Goal: Task Accomplishment & Management: Manage account settings

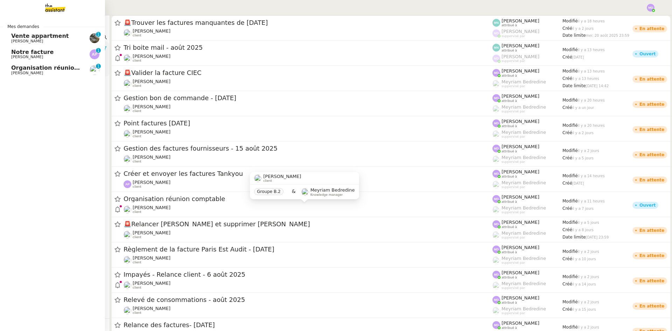
click at [60, 70] on span "Organisation réunion comptable" at bounding box center [62, 67] width 102 height 7
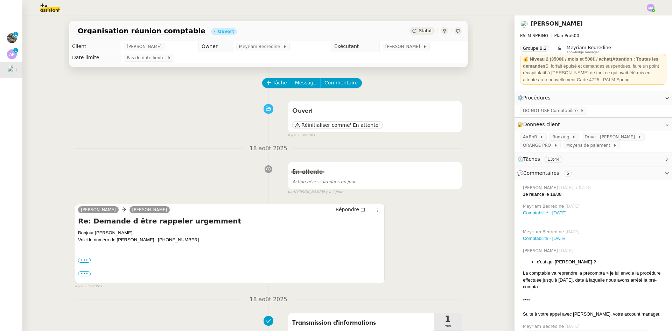
click at [46, 9] on img at bounding box center [44, 7] width 54 height 15
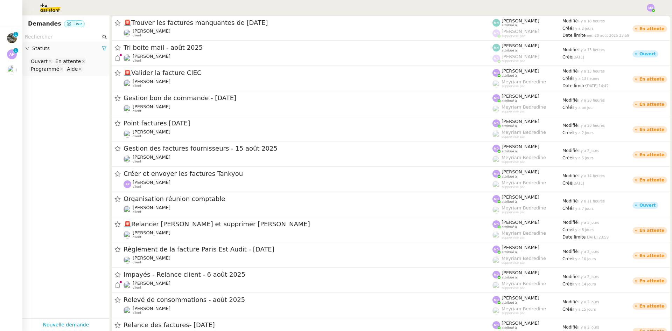
click at [46, 37] on input "text" at bounding box center [63, 37] width 76 height 8
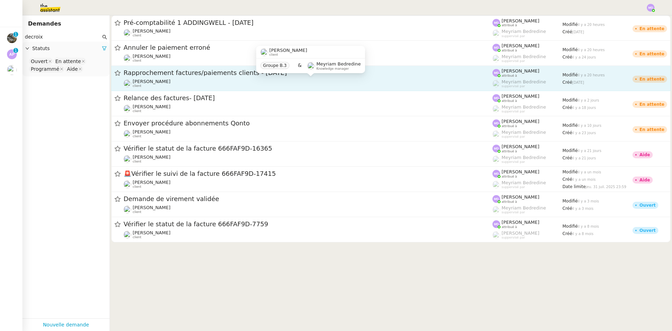
click at [203, 83] on div "[PERSON_NAME] client" at bounding box center [307, 83] width 369 height 9
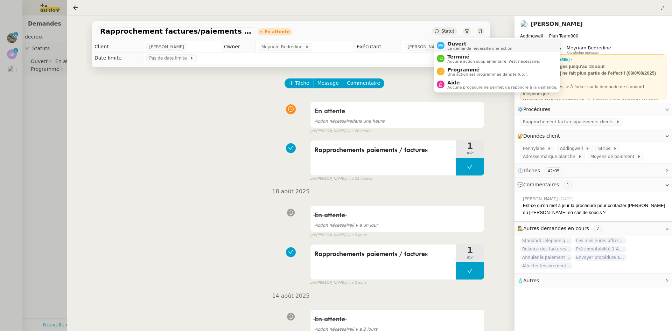
click at [445, 43] on div "Ouvert La demande nécessite une action" at bounding box center [478, 45] width 68 height 9
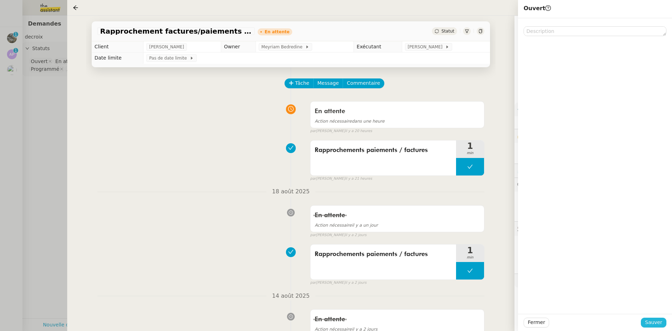
click at [648, 323] on span "Sauver" at bounding box center [653, 322] width 17 height 8
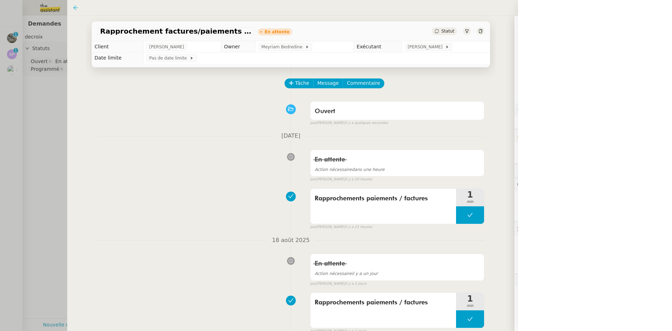
click at [77, 8] on icon at bounding box center [76, 8] width 6 height 6
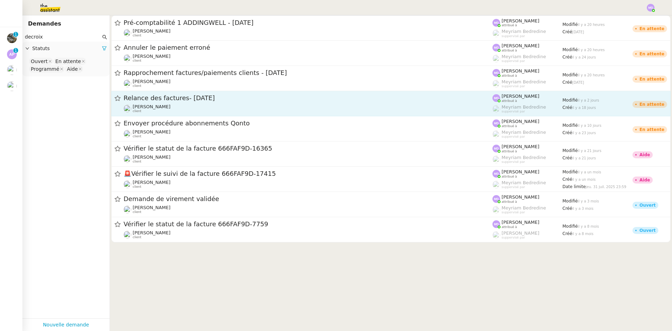
click at [206, 102] on div "Relance des factures- [DATE]" at bounding box center [307, 98] width 369 height 9
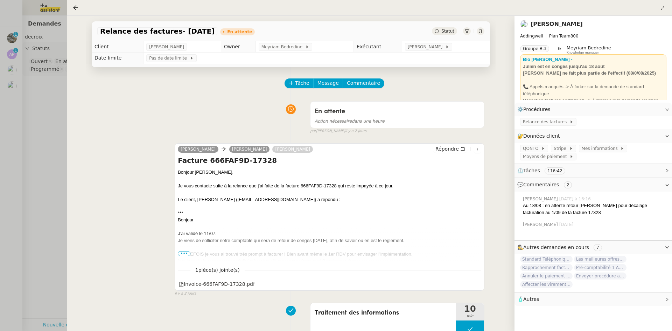
click at [451, 30] on span "Statut" at bounding box center [447, 31] width 13 height 5
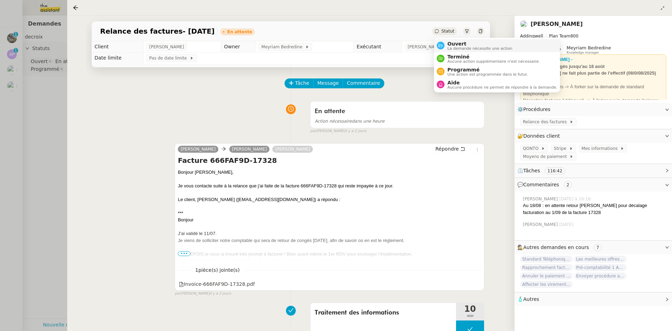
click at [452, 44] on span "Ouvert" at bounding box center [479, 44] width 65 height 6
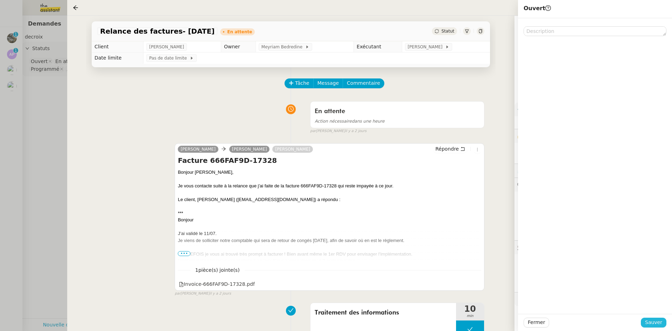
click at [647, 322] on button "Sauver" at bounding box center [653, 322] width 26 height 10
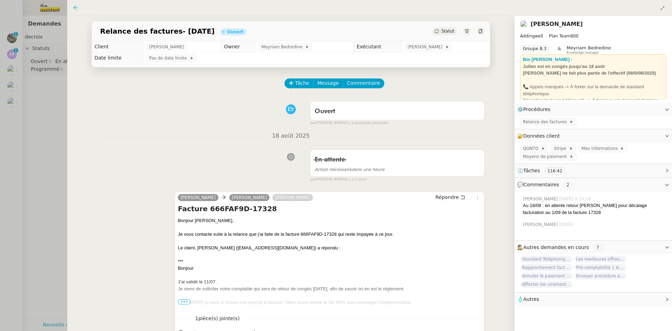
click at [76, 8] on icon at bounding box center [76, 8] width 6 height 6
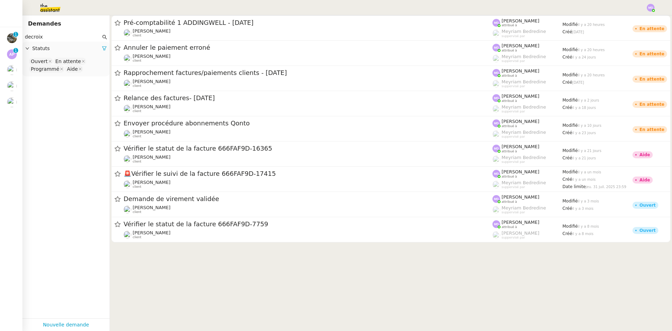
click at [78, 38] on input "decroix" at bounding box center [63, 37] width 76 height 8
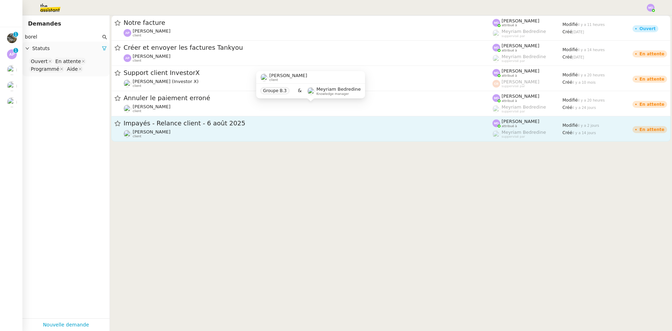
type input "borel"
click at [242, 130] on div "[PERSON_NAME] client" at bounding box center [307, 133] width 369 height 9
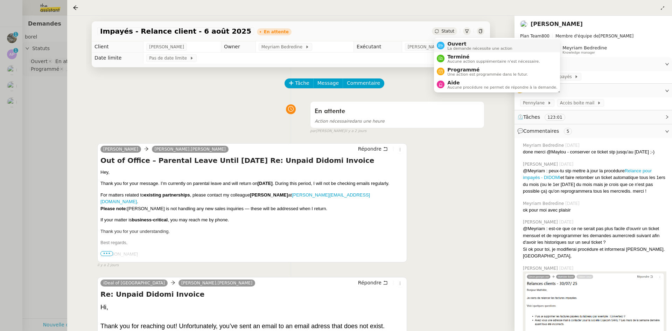
click at [455, 47] on span "La demande nécessite une action" at bounding box center [479, 49] width 65 height 4
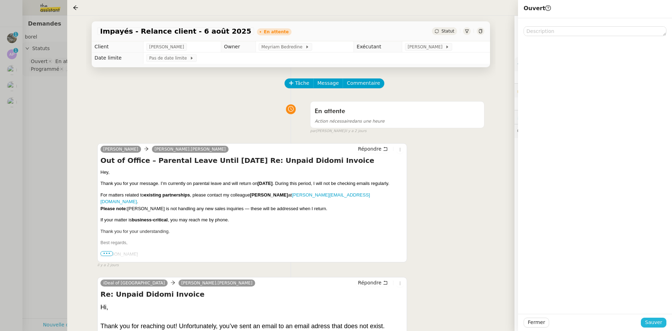
click at [652, 323] on span "Sauver" at bounding box center [653, 322] width 17 height 8
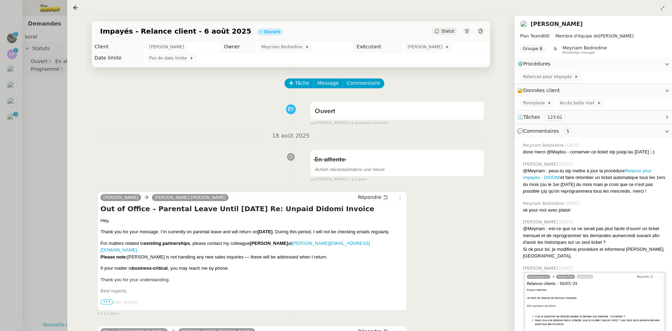
click at [24, 97] on div at bounding box center [336, 165] width 672 height 331
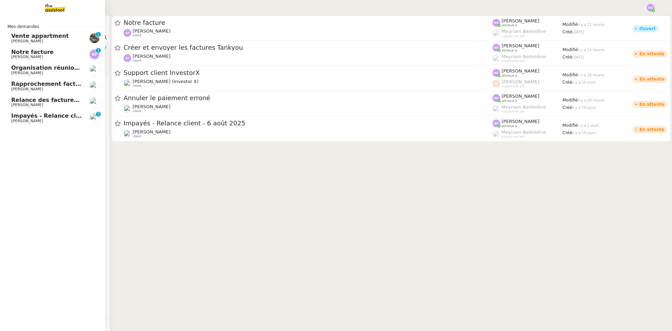
click at [23, 87] on span "[PERSON_NAME]" at bounding box center [27, 89] width 32 height 5
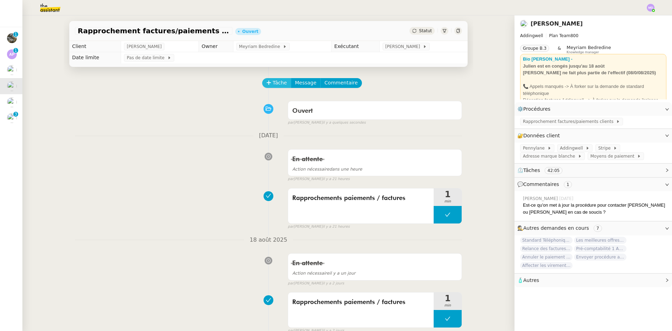
click at [274, 83] on span "Tâche" at bounding box center [279, 83] width 14 height 8
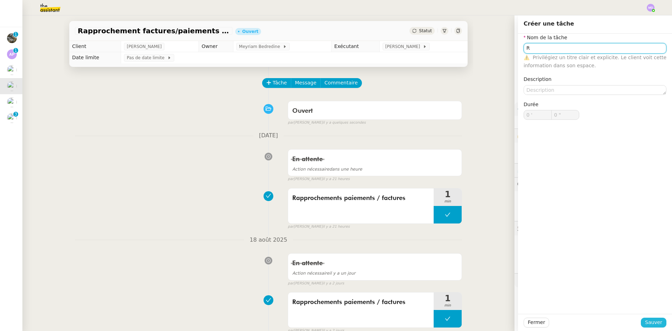
type input "R"
click at [650, 321] on span "Sauver" at bounding box center [653, 322] width 17 height 8
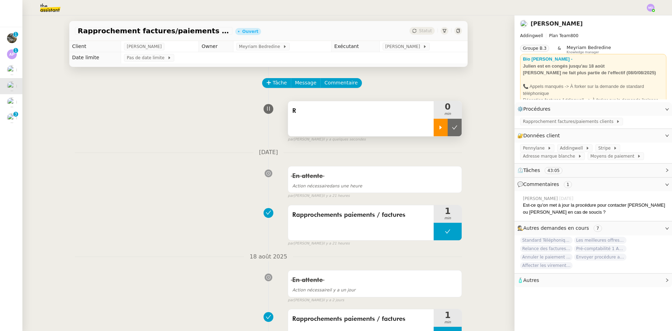
click at [438, 130] on icon at bounding box center [441, 128] width 6 height 6
click at [380, 211] on span "Rapprochements paiements / factures" at bounding box center [360, 215] width 137 height 10
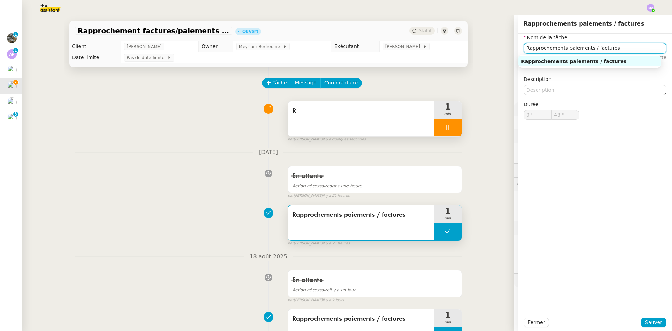
drag, startPoint x: 607, startPoint y: 50, endPoint x: 511, endPoint y: 50, distance: 95.8
click at [511, 50] on app-ticket "Rapprochement factures/paiements clients - [DATE] Ouvert Statut Client [PERSON_…" at bounding box center [346, 172] width 649 height 315
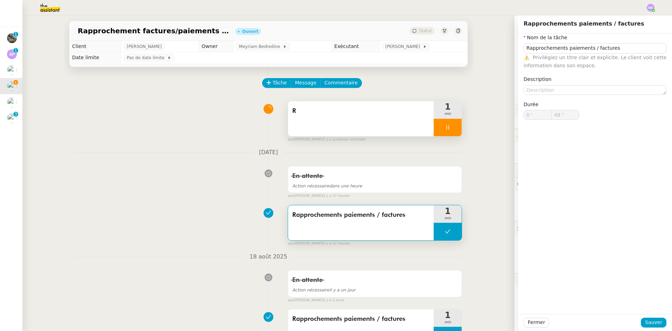
click at [368, 126] on div "R" at bounding box center [361, 118] width 146 height 35
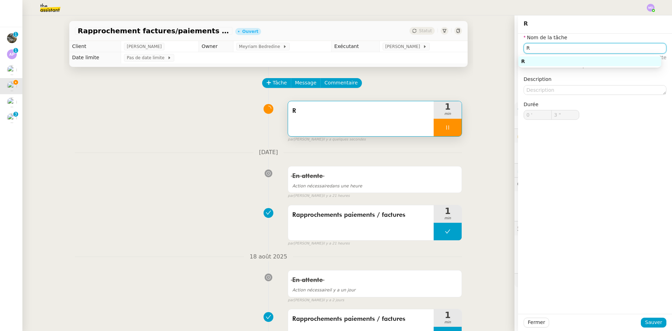
drag, startPoint x: 532, startPoint y: 51, endPoint x: 505, endPoint y: 49, distance: 27.7
click at [505, 49] on app-ticket "Rapprochement factures/paiements clients - [DATE] Ouvert Statut Client [PERSON_…" at bounding box center [346, 172] width 649 height 315
paste input "approchements paiements / factures"
type input "Rapprochements paiements / factures"
type input "4 ""
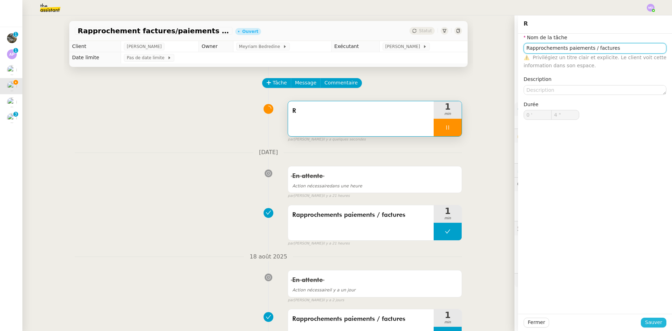
type input "Rapprochements paiements / factures"
click at [645, 322] on span "Sauver" at bounding box center [653, 322] width 17 height 8
type input "5 ""
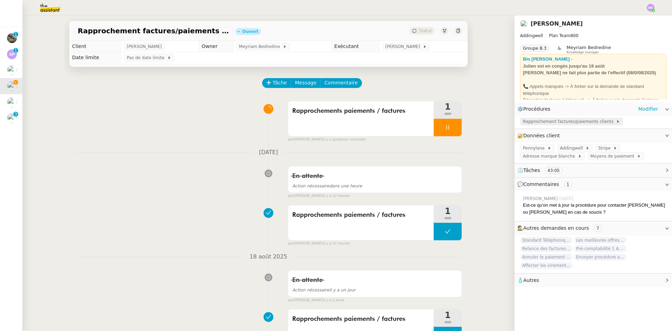
click at [544, 122] on span "Rapprochement factures/paiements clients" at bounding box center [569, 121] width 93 height 7
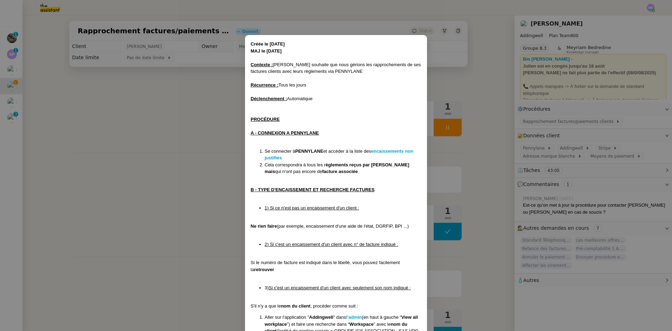
click at [452, 99] on nz-modal-container "Créée le [DATE] MAJ le [DATE] Contexte : [PERSON_NAME] souhaite que nous gérion…" at bounding box center [336, 165] width 672 height 331
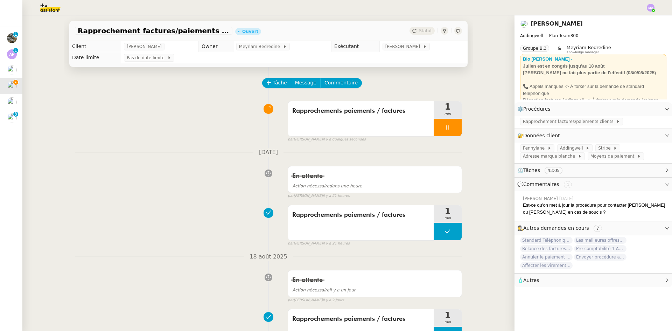
click at [454, 123] on div at bounding box center [447, 127] width 28 height 17
click at [454, 126] on icon at bounding box center [455, 128] width 6 height 6
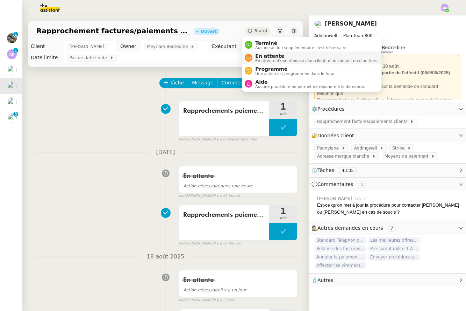
click at [259, 57] on span "En attente" at bounding box center [316, 56] width 123 height 6
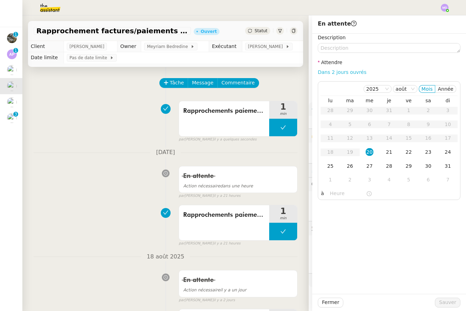
click at [341, 70] on link "Dans 2 jours ouvrés" at bounding box center [342, 72] width 49 height 6
type input "07:00"
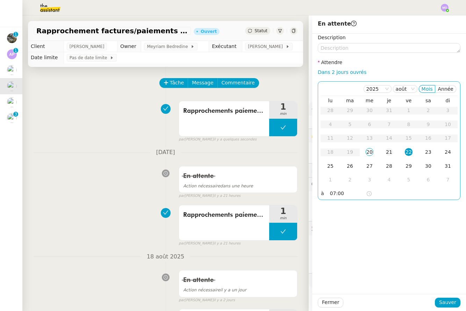
click at [385, 153] on div "21" at bounding box center [389, 152] width 8 height 8
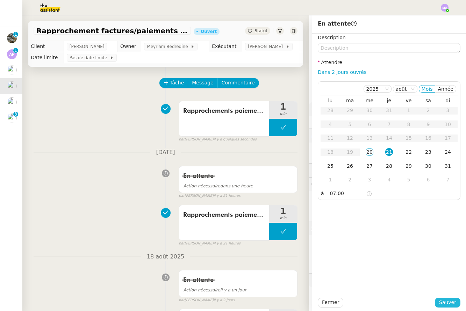
drag, startPoint x: 447, startPoint y: 303, endPoint x: 440, endPoint y: 291, distance: 13.8
click at [446, 303] on span "Sauver" at bounding box center [447, 302] width 17 height 8
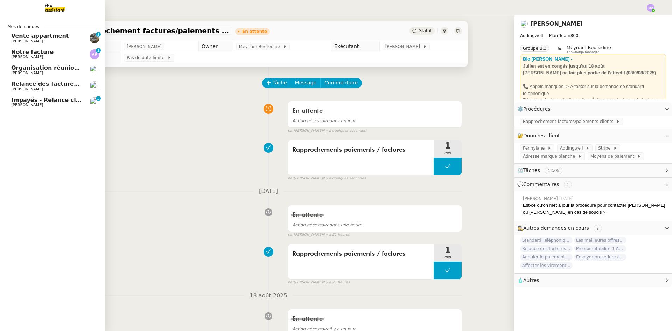
click at [40, 84] on span "Relance des factures- [DATE]" at bounding box center [57, 83] width 92 height 7
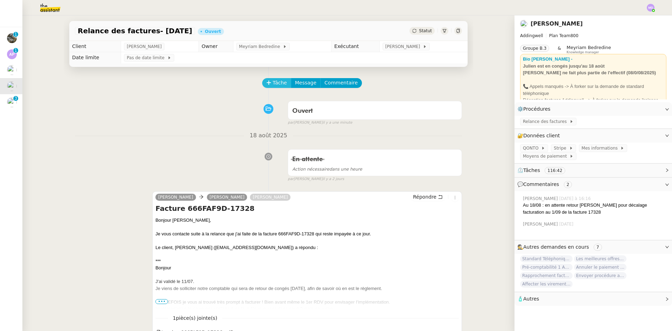
click at [278, 82] on span "Tâche" at bounding box center [279, 83] width 14 height 8
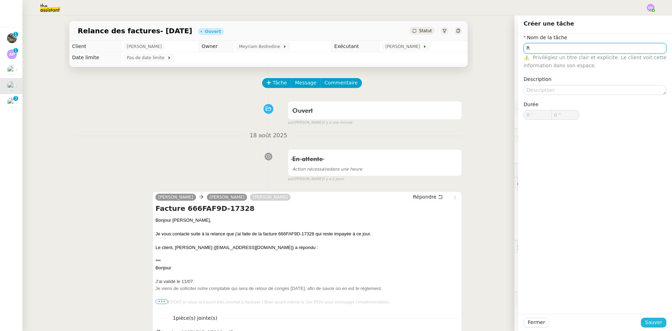
type input "R"
click at [648, 323] on span "Sauver" at bounding box center [653, 322] width 17 height 8
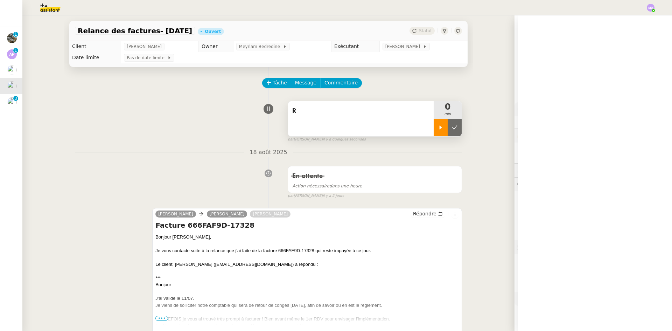
click at [437, 124] on div at bounding box center [440, 127] width 14 height 17
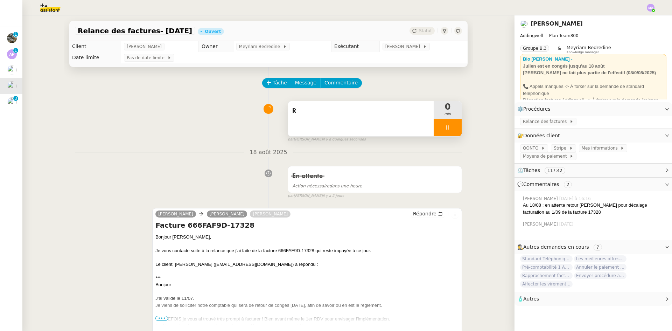
click at [397, 116] on div "R" at bounding box center [360, 110] width 137 height 11
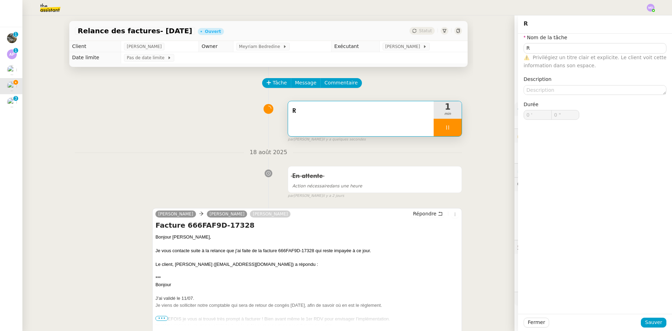
type input "1 ""
type input "R"
type input "0 '"
type input "1 ""
click at [543, 53] on input "R" at bounding box center [594, 48] width 143 height 10
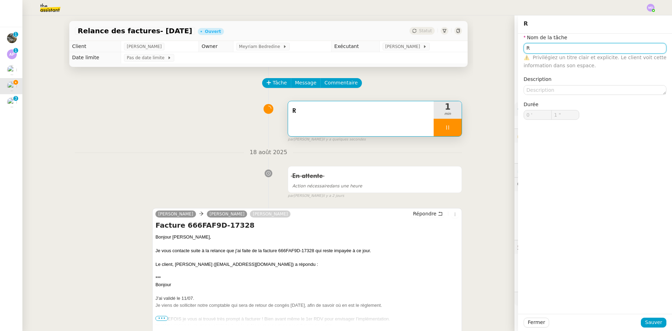
type input "Re"
type input "2 ""
type input "Relance d"
type input "3 ""
type input "Relance dee"
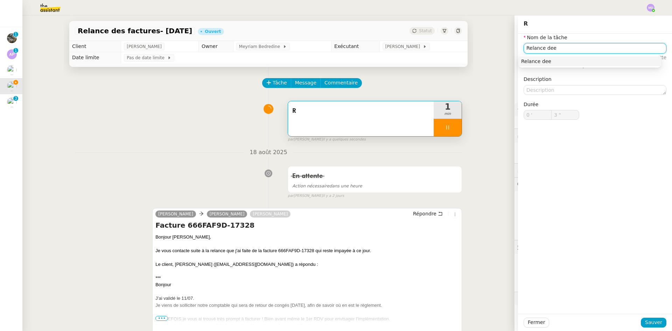
type input "4 ""
type input "Relance des fa"
type input "5 ""
type input "Relance des facu"
type input "6 ""
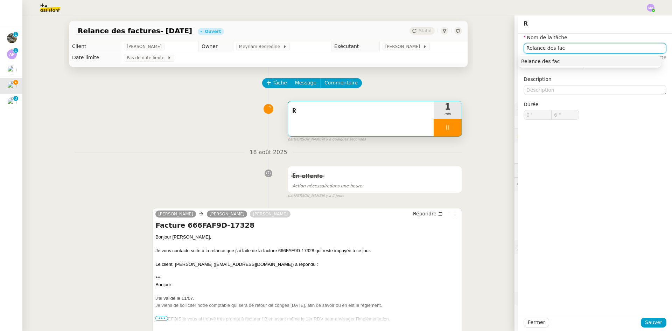
type input "Relance des fact"
type input "7 ""
type input "Relance des factures"
type input "8 ""
type input "Relance des factures impayées"
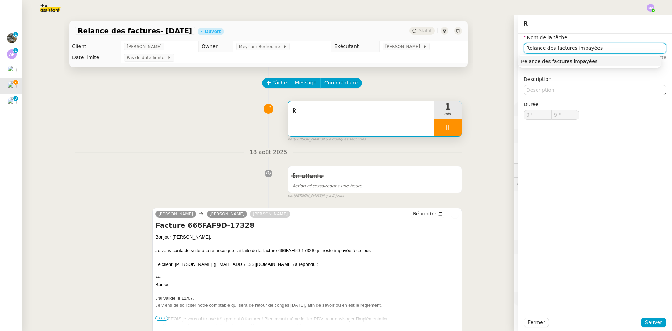
click at [545, 61] on div "Relance des factures impayées" at bounding box center [589, 61] width 137 height 6
type input "10 ""
type input "Relance des factures impayées"
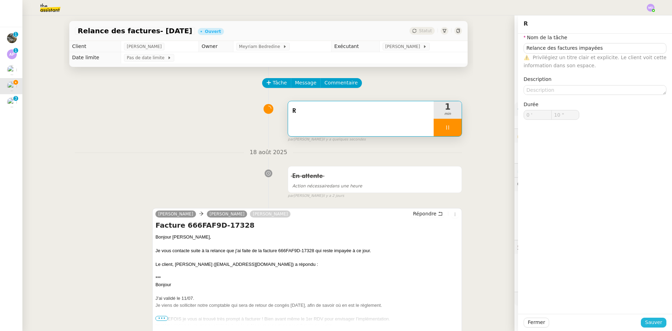
type input "11 ""
click at [646, 324] on span "Sauver" at bounding box center [653, 322] width 17 height 8
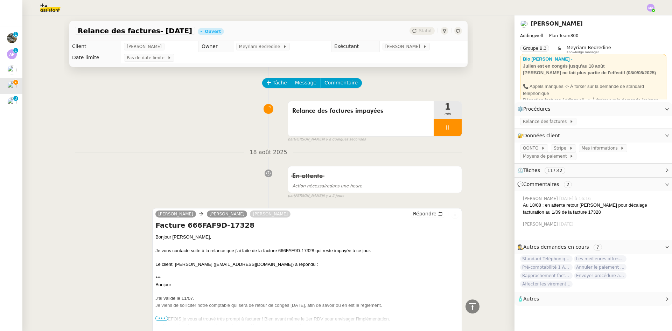
scroll to position [13, 0]
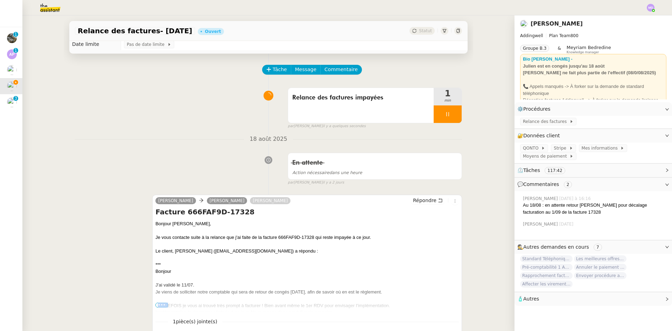
drag, startPoint x: 418, startPoint y: 315, endPoint x: 422, endPoint y: 316, distance: 4.1
click at [421, 316] on div "[PERSON_NAME] [PERSON_NAME] Répondre Facture 666FAF9D-17328 Bonjour [PERSON_NAM…" at bounding box center [307, 268] width 310 height 148
click at [494, 202] on div "Relance des factures- [DATE] Ouvert Statut Client [PERSON_NAME] Owner Meyriam B…" at bounding box center [268, 172] width 492 height 315
click at [538, 122] on span "Relance des factures" at bounding box center [546, 121] width 47 height 7
